Goal: Check status: Check status

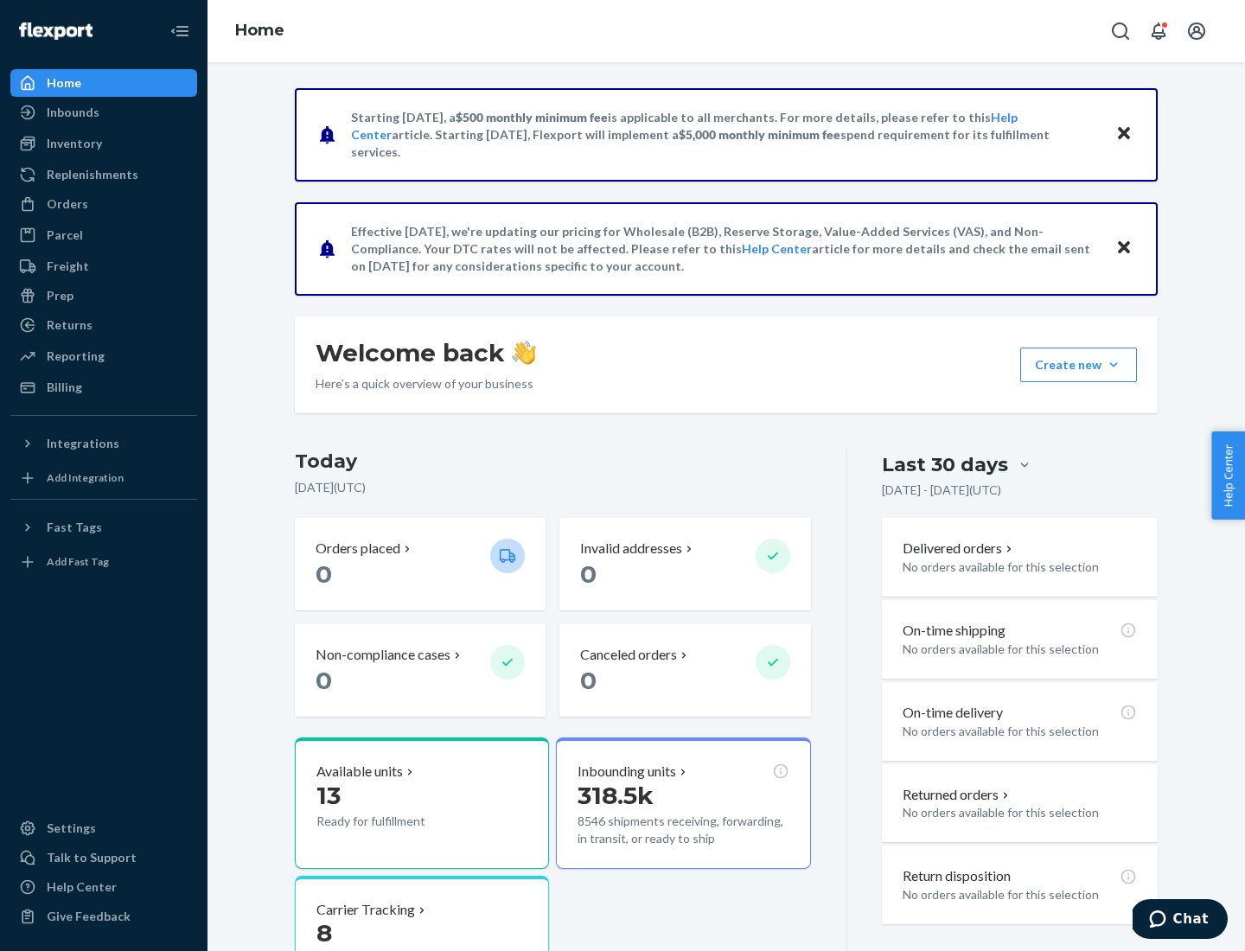
click at [1113, 365] on button "Create new Create new inbound Create new order Create new product" at bounding box center [1078, 365] width 117 height 35
click at [72, 112] on div "Inbounds" at bounding box center [73, 112] width 53 height 17
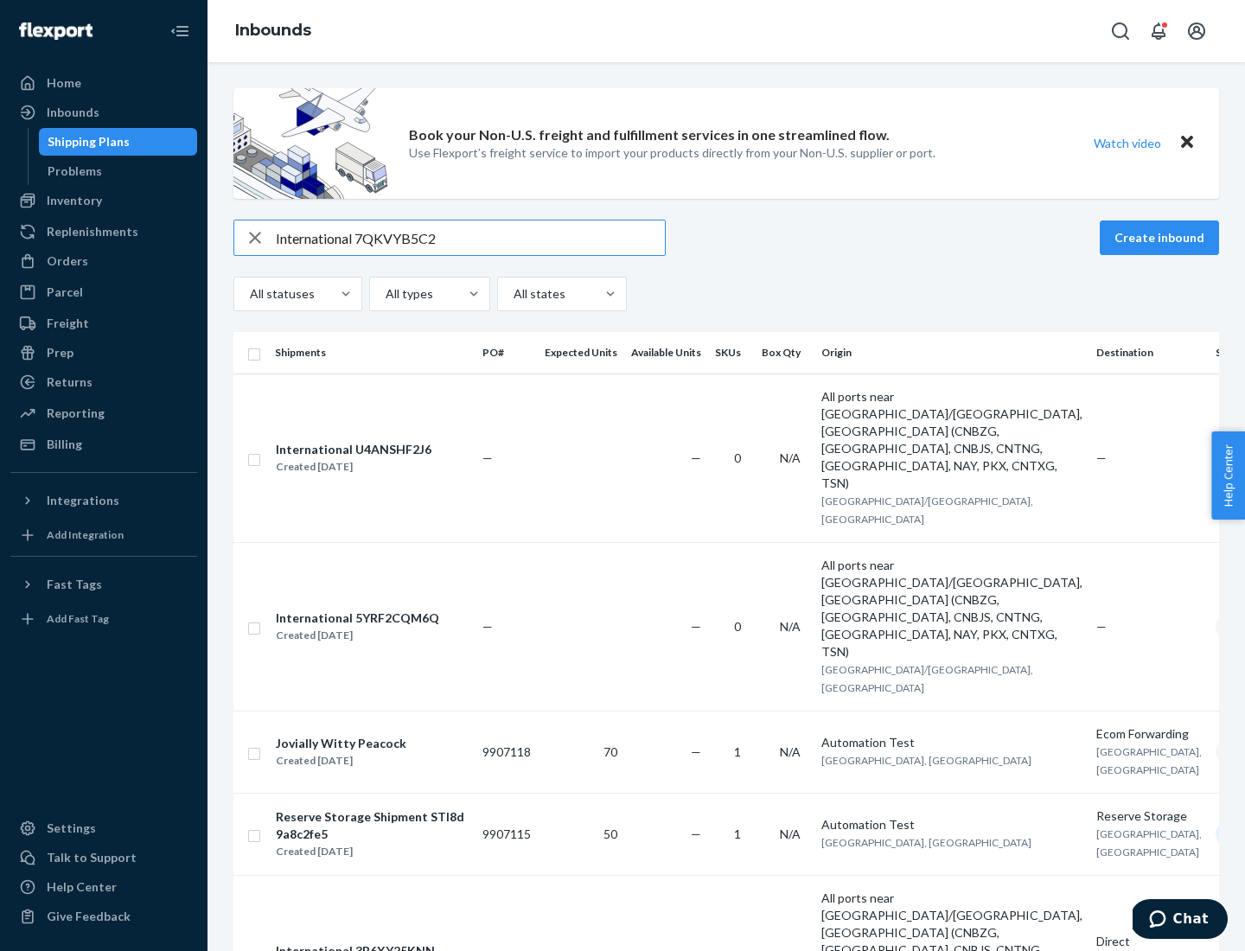
type input "International 7QKVYB5C29"
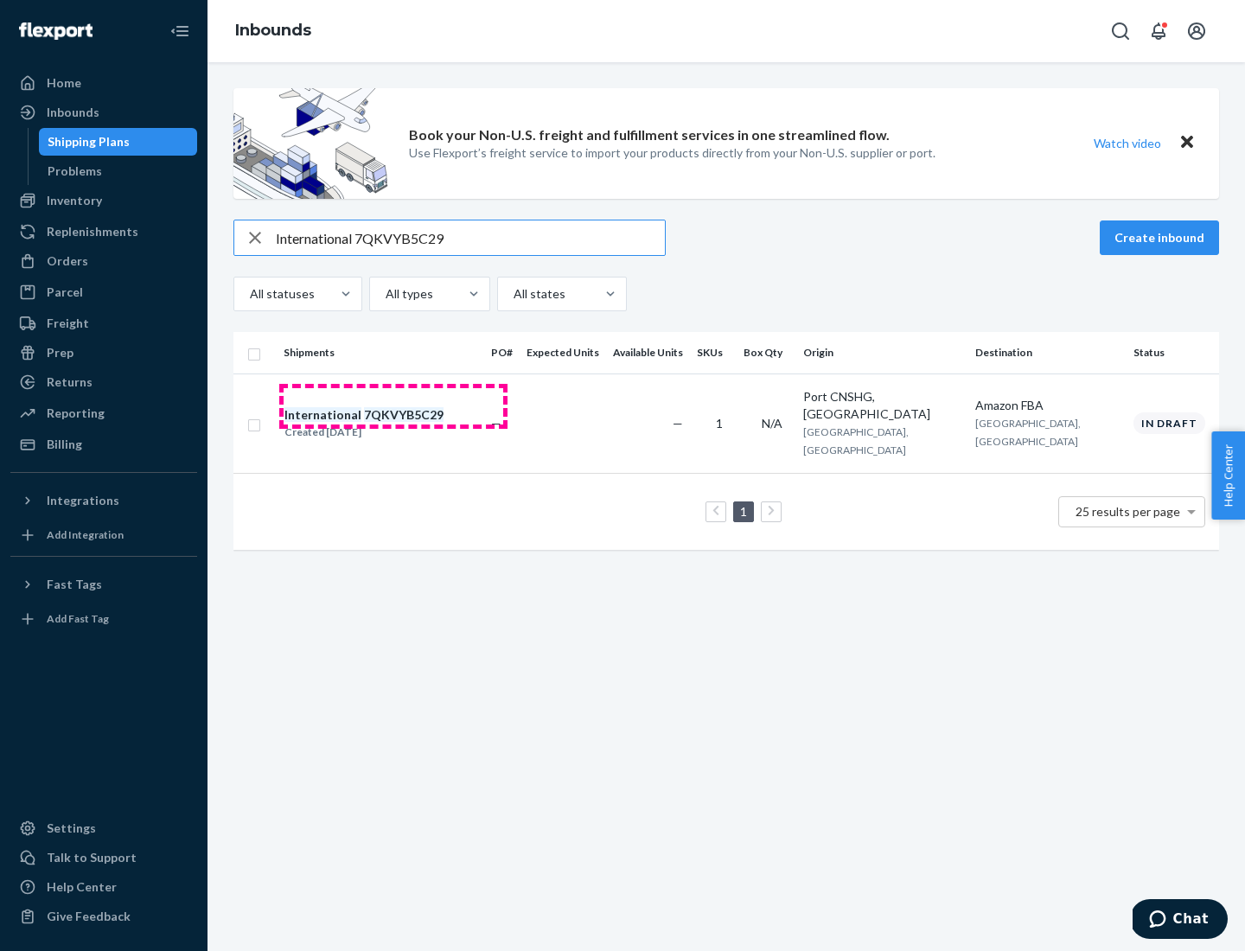
click at [393, 424] on div "Created [DATE]" at bounding box center [363, 432] width 159 height 17
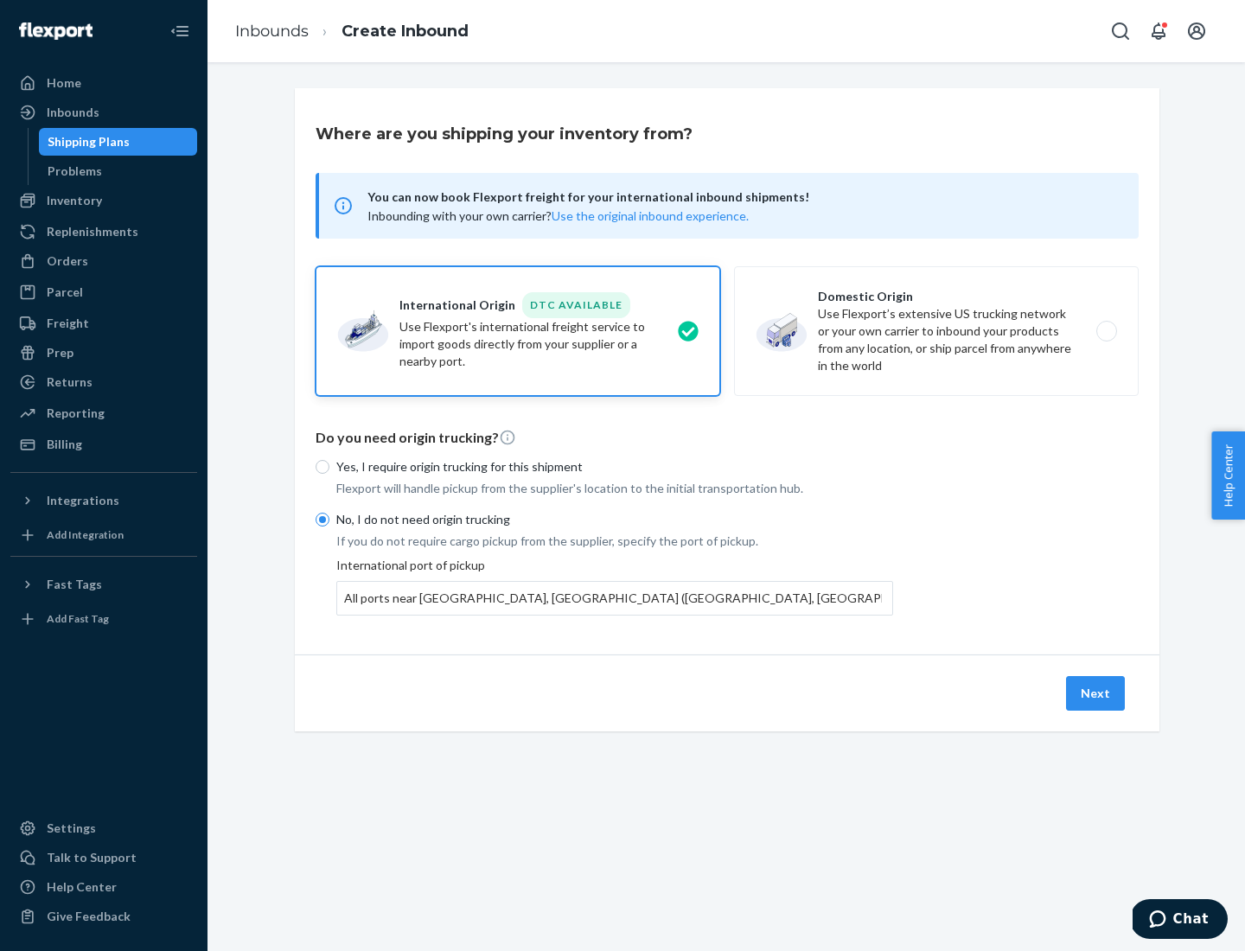
click at [1096, 692] on button "Next" at bounding box center [1095, 693] width 59 height 35
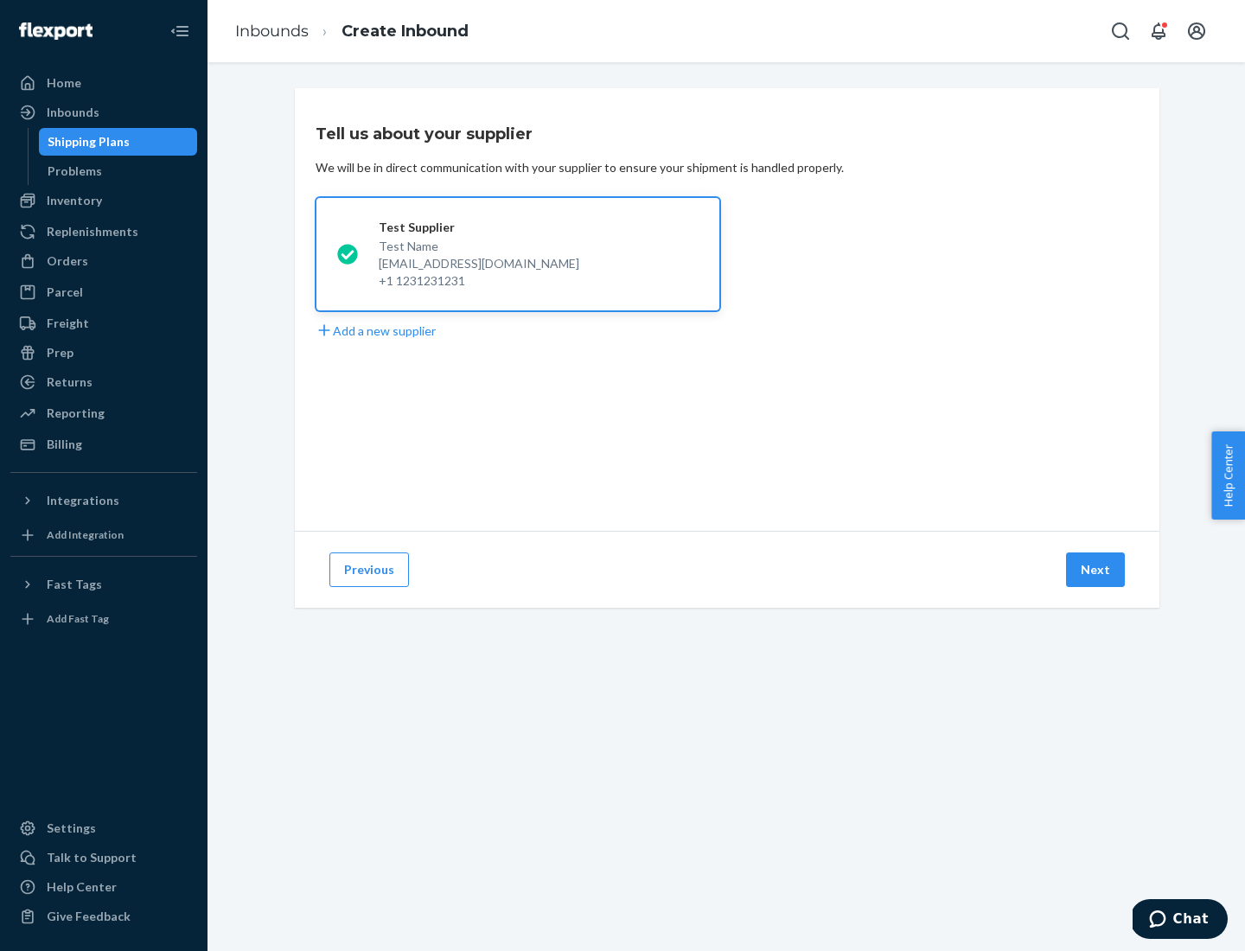
click at [1096, 570] on button "Next" at bounding box center [1095, 569] width 59 height 35
